Goal: Information Seeking & Learning: Learn about a topic

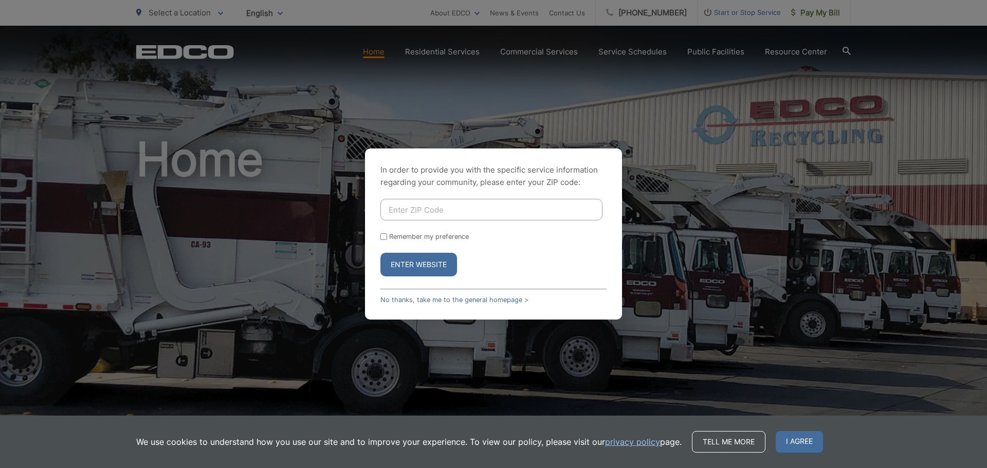
click at [504, 205] on input "Enter ZIP Code" at bounding box center [491, 210] width 222 height 22
type input "90245"
click at [441, 266] on button "Enter Website" at bounding box center [418, 265] width 77 height 24
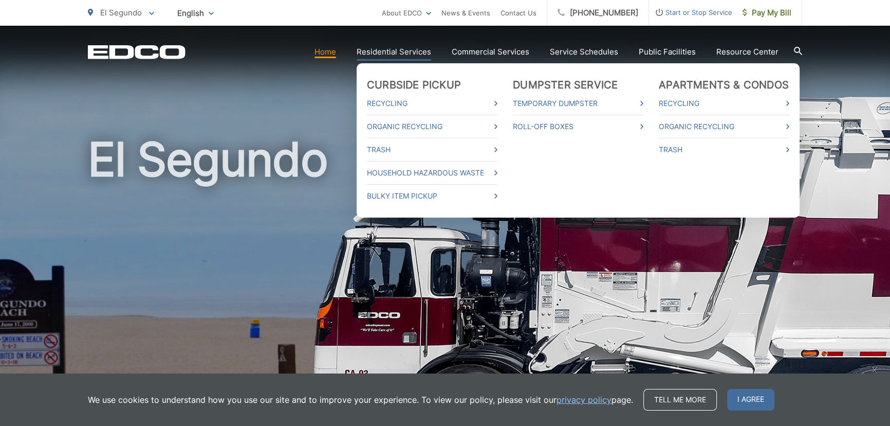
click at [398, 138] on li "Trash" at bounding box center [432, 149] width 131 height 23
click at [384, 158] on li "Trash" at bounding box center [432, 149] width 131 height 23
click at [385, 151] on link "Trash" at bounding box center [432, 149] width 131 height 12
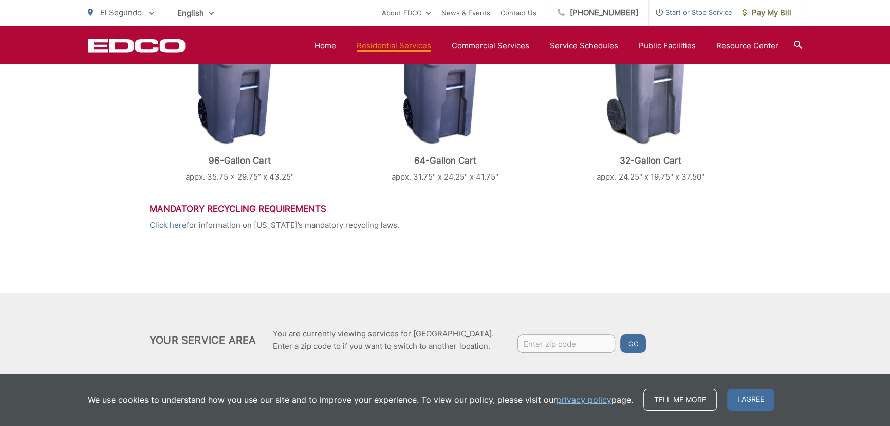
scroll to position [517, 0]
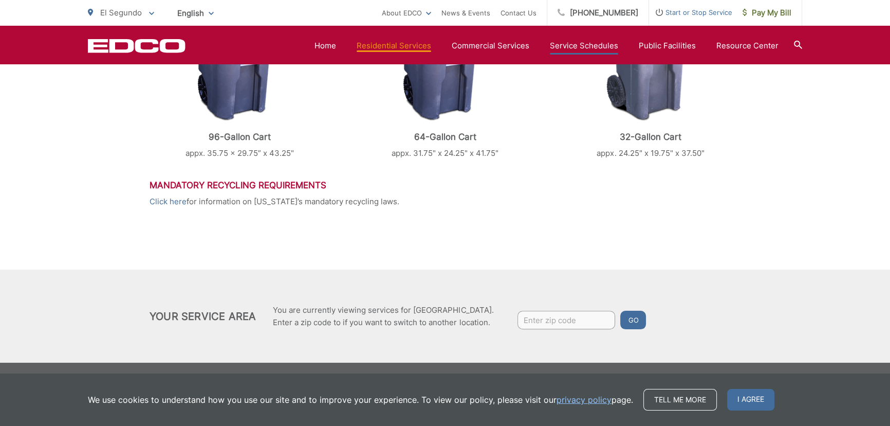
click at [584, 46] on link "Service Schedules" at bounding box center [584, 46] width 68 height 12
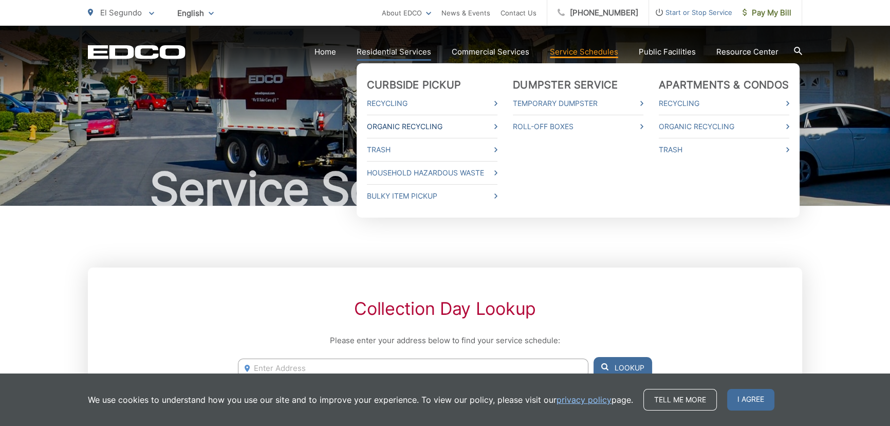
click at [422, 123] on link "Organic Recycling" at bounding box center [432, 126] width 131 height 12
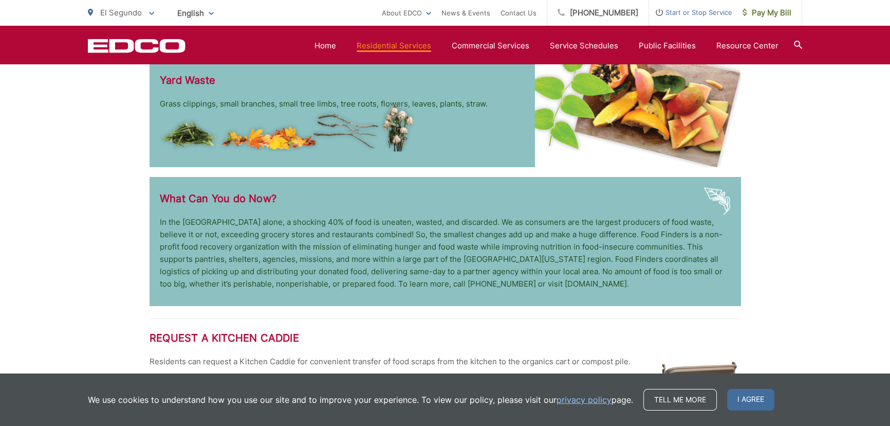
scroll to position [1520, 0]
